Goal: Navigation & Orientation: Find specific page/section

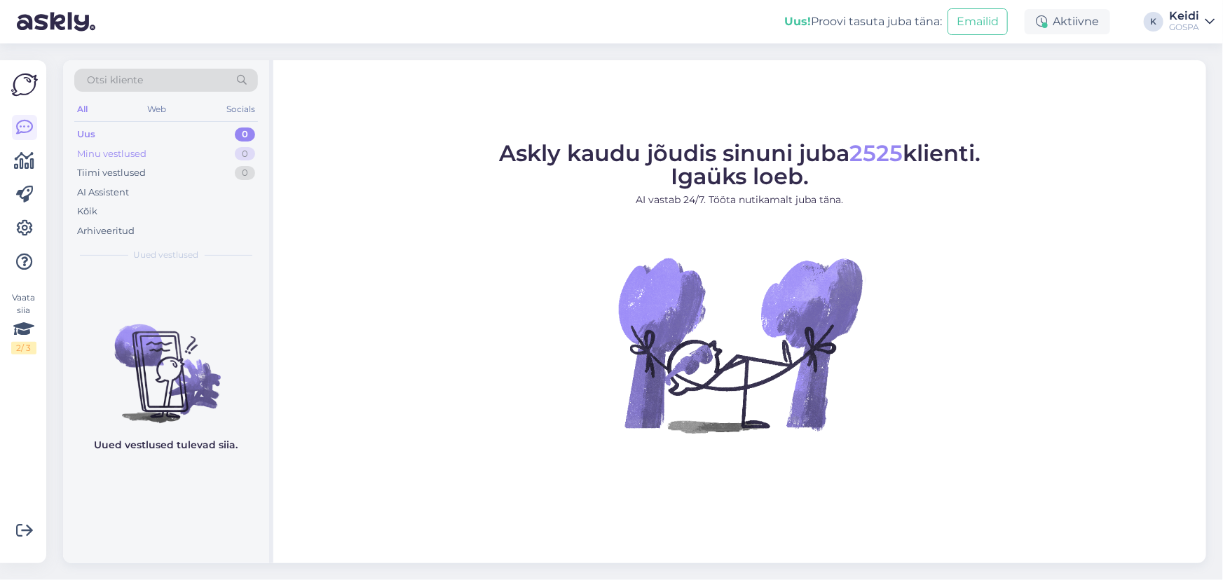
click at [218, 147] on div "Minu vestlused 0" at bounding box center [166, 154] width 184 height 20
click at [226, 169] on div "Tiimi vestlused 0" at bounding box center [166, 173] width 184 height 20
click at [205, 131] on div "Uus 0" at bounding box center [166, 135] width 184 height 20
click at [153, 150] on div "Minu vestlused 0" at bounding box center [166, 154] width 184 height 20
click at [159, 173] on div "Tiimi vestlused 0" at bounding box center [166, 173] width 184 height 20
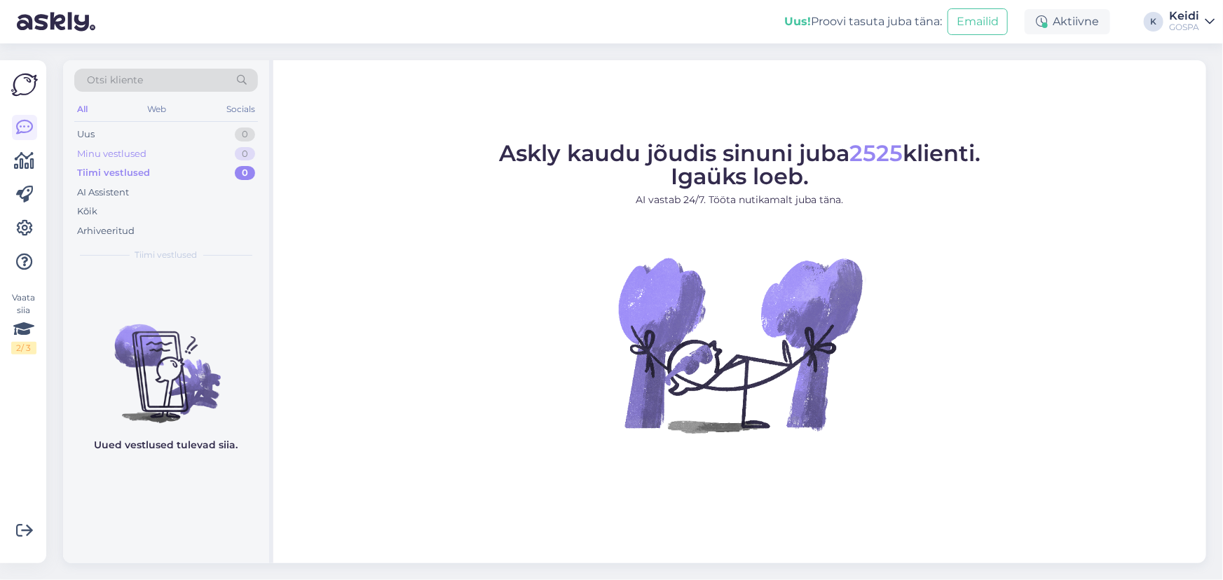
click at [207, 144] on div "Minu vestlused 0" at bounding box center [166, 154] width 184 height 20
click at [214, 134] on div "Uus 0" at bounding box center [166, 135] width 184 height 20
click at [144, 234] on div "Arhiveeritud" at bounding box center [166, 231] width 184 height 20
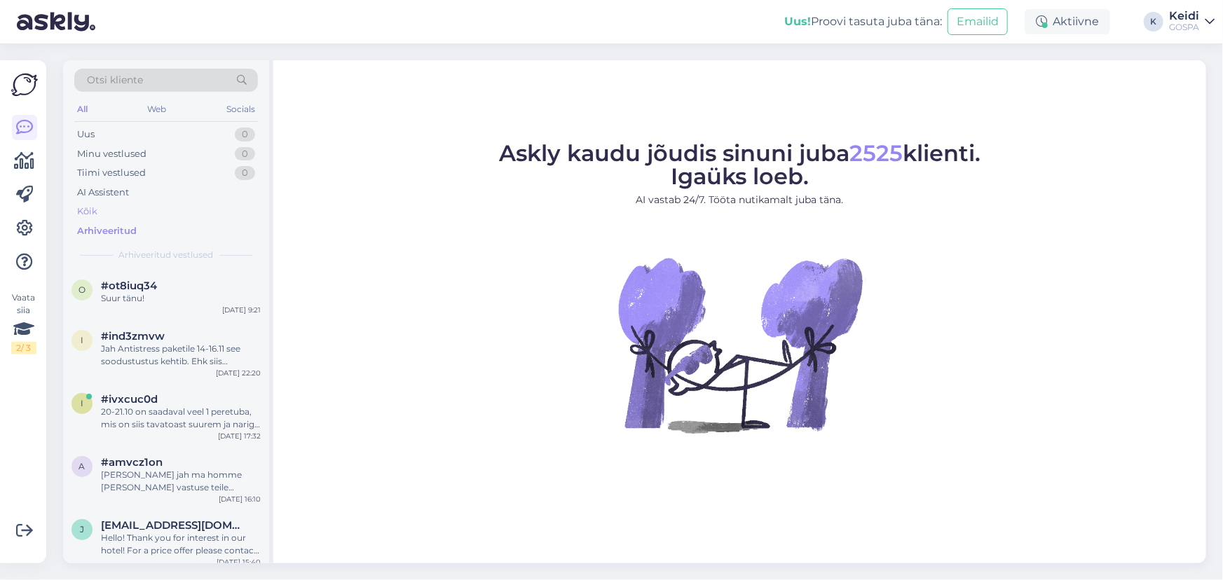
click at [118, 211] on div "Kõik" at bounding box center [166, 212] width 184 height 20
click at [153, 301] on div "Suur tänu!" at bounding box center [181, 298] width 160 height 13
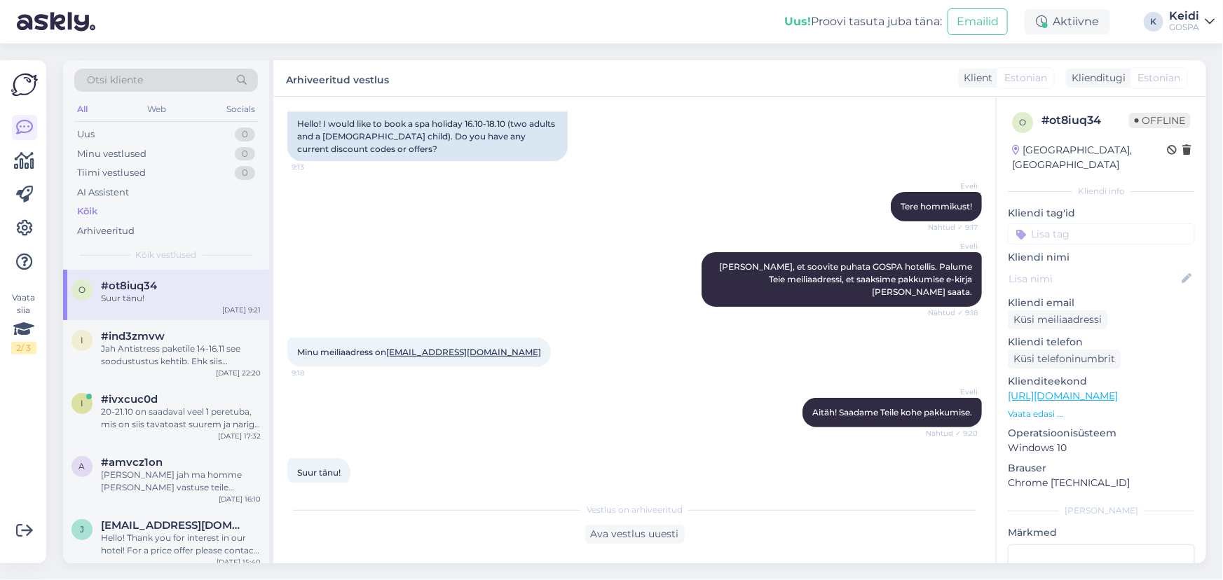
scroll to position [135, 0]
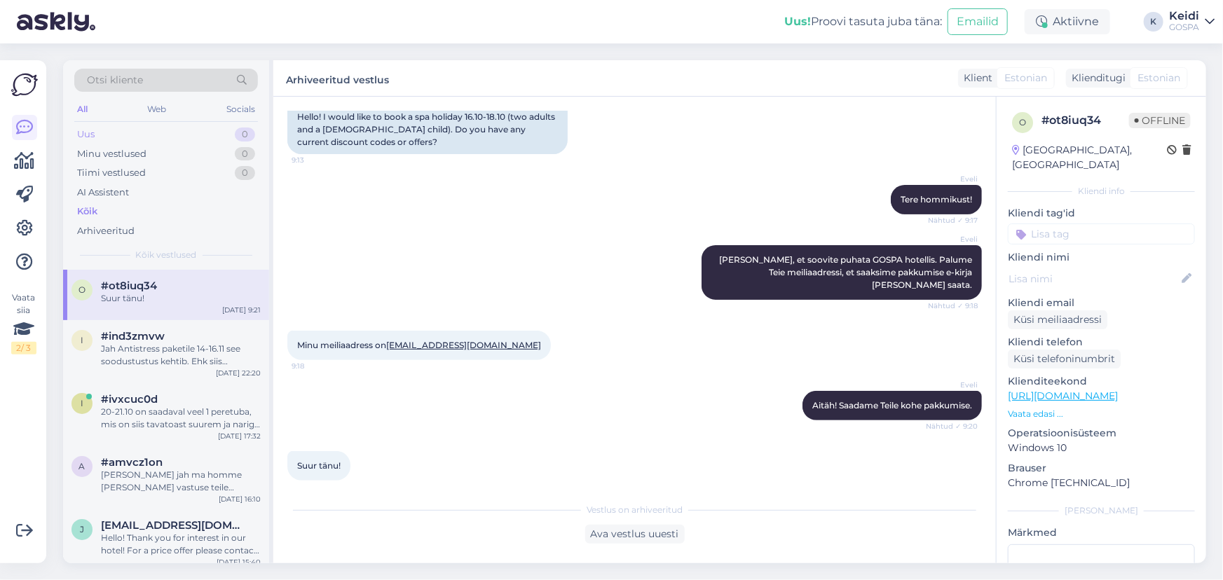
click at [151, 139] on div "Uus 0" at bounding box center [166, 135] width 184 height 20
